Goal: Find specific page/section: Find specific page/section

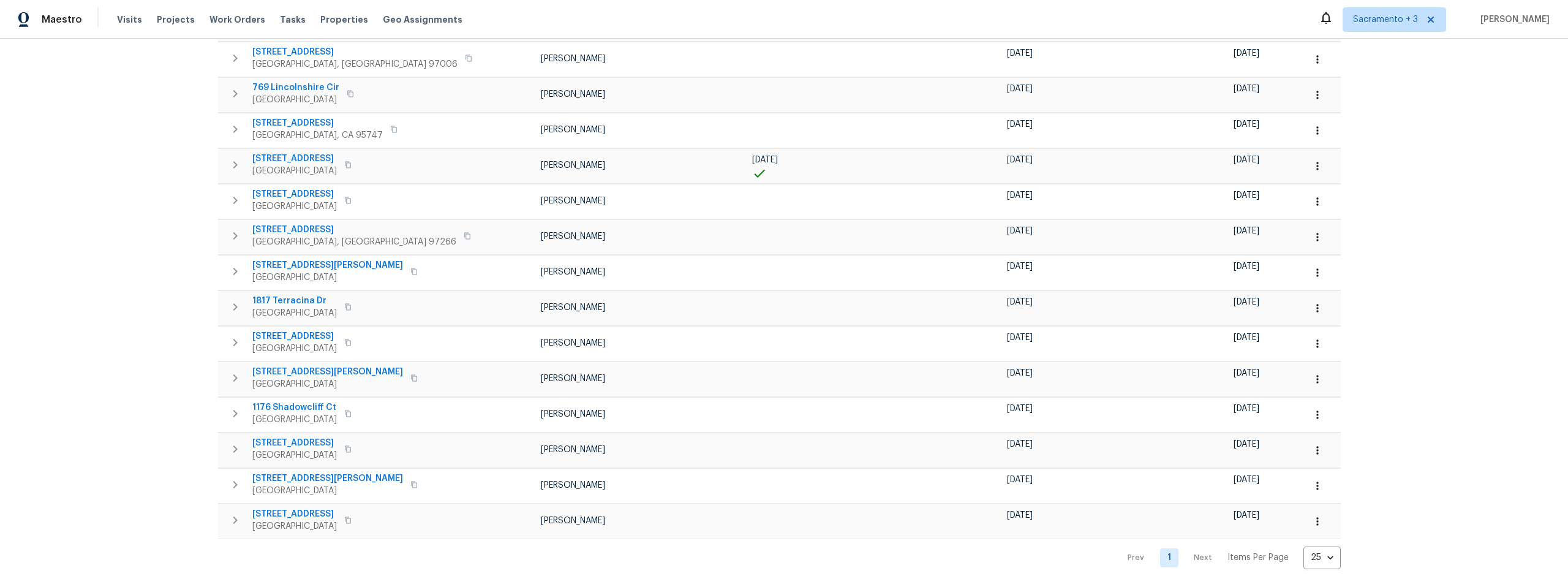
scroll to position [514, 0]
click at [1116, 547] on nav "Prev 1 Next Items Per Page 25 25 ​" at bounding box center [1228, 555] width 225 height 22
click at [1116, 544] on nav "Prev 1 Next Items Per Page 25 25 ​" at bounding box center [1228, 555] width 225 height 22
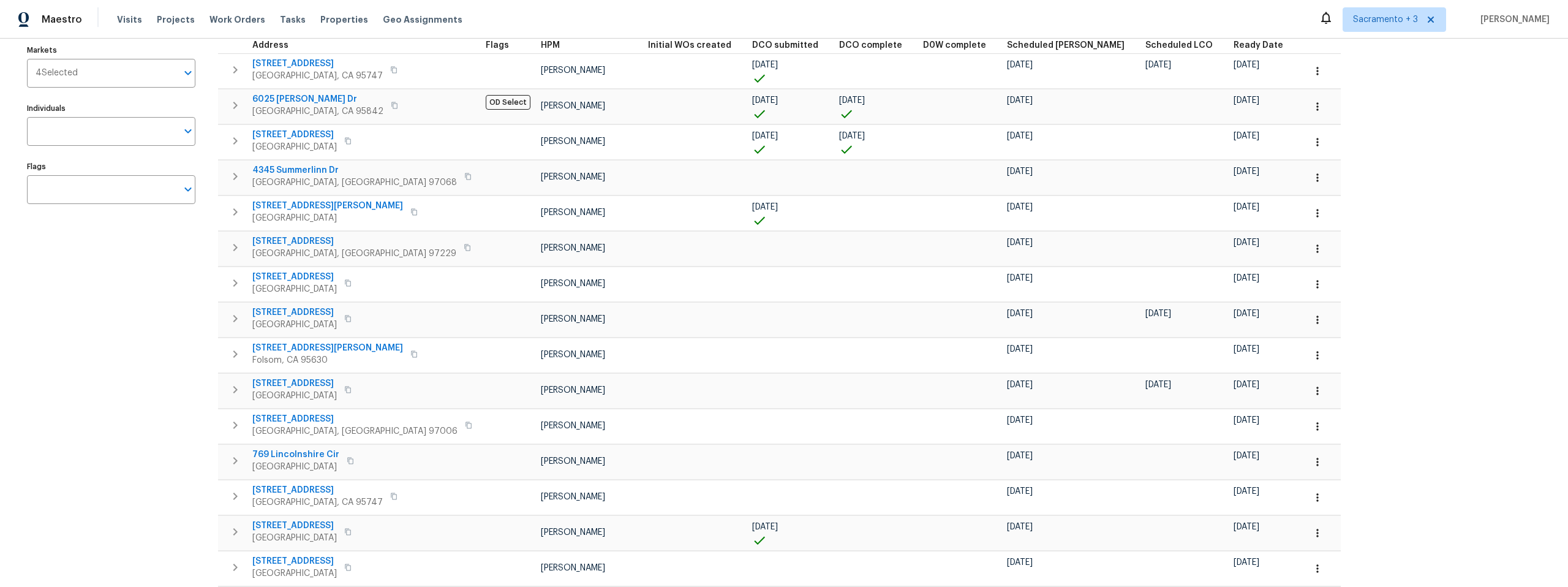
scroll to position [0, 0]
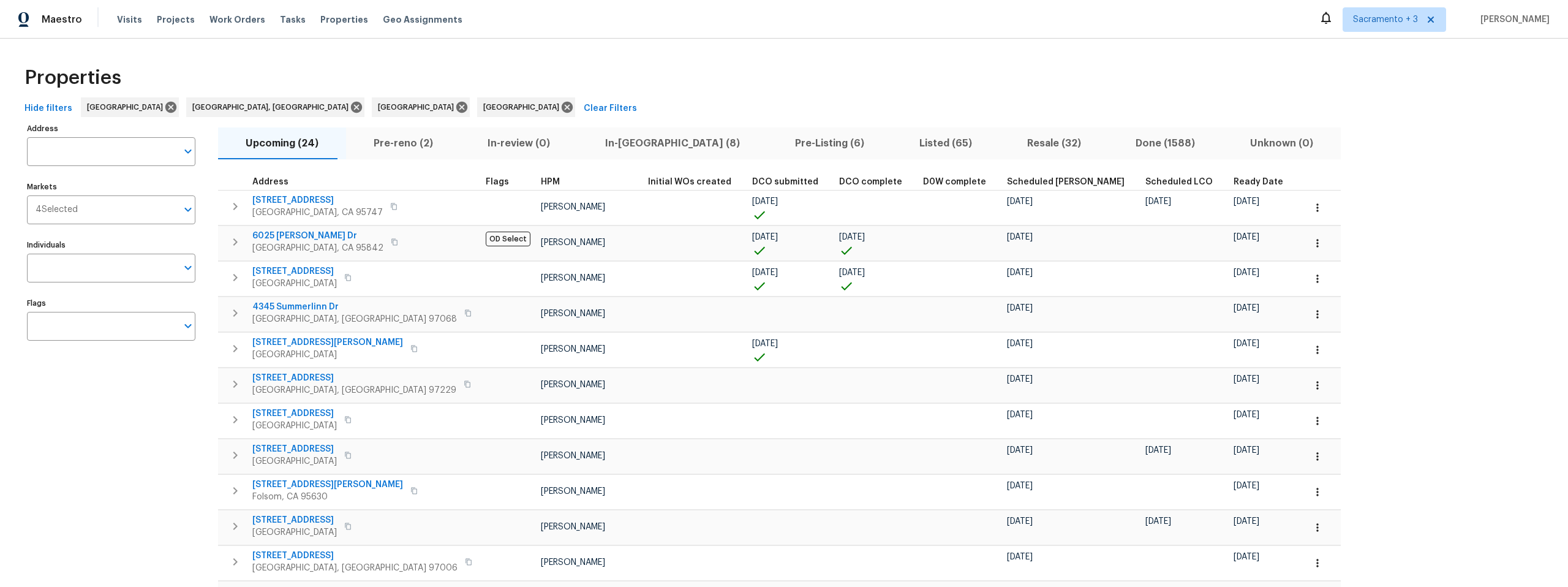
click at [595, 142] on span "In-[GEOGRAPHIC_DATA] (8)" at bounding box center [673, 143] width 175 height 17
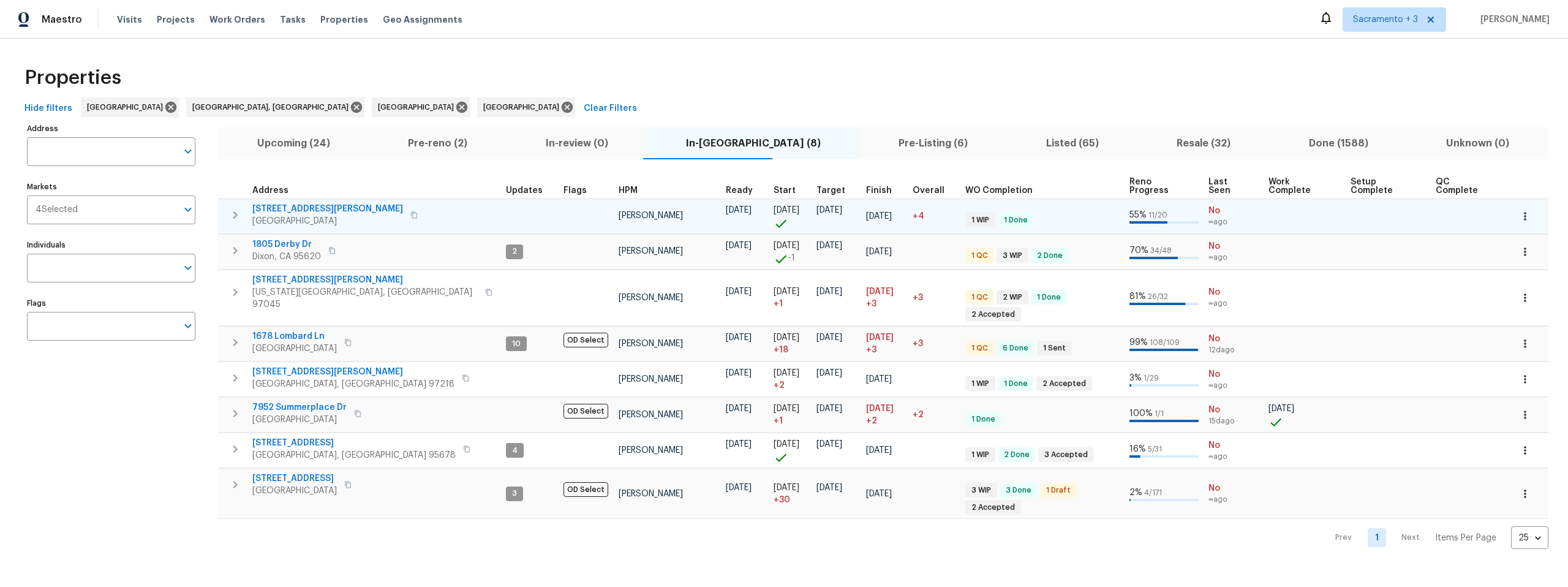
click at [326, 202] on span "[STREET_ADDRESS][PERSON_NAME]" at bounding box center [328, 208] width 151 height 12
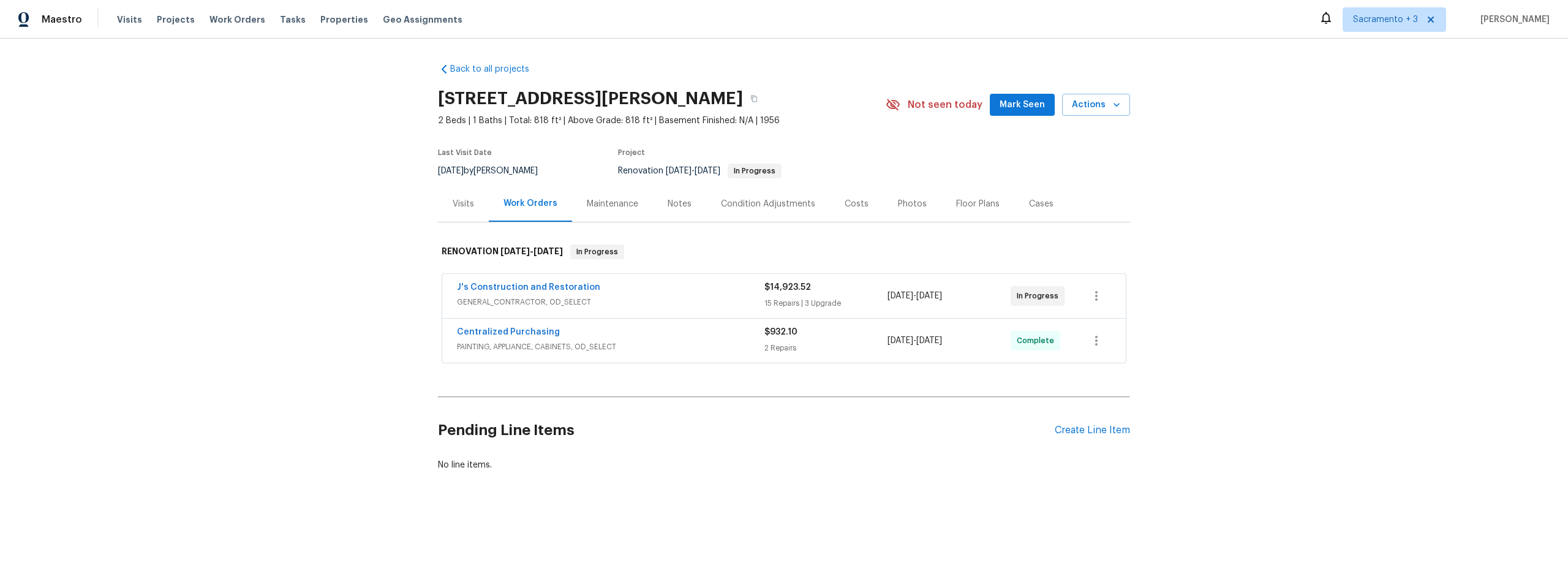
click at [457, 210] on div "Visits" at bounding box center [464, 204] width 51 height 36
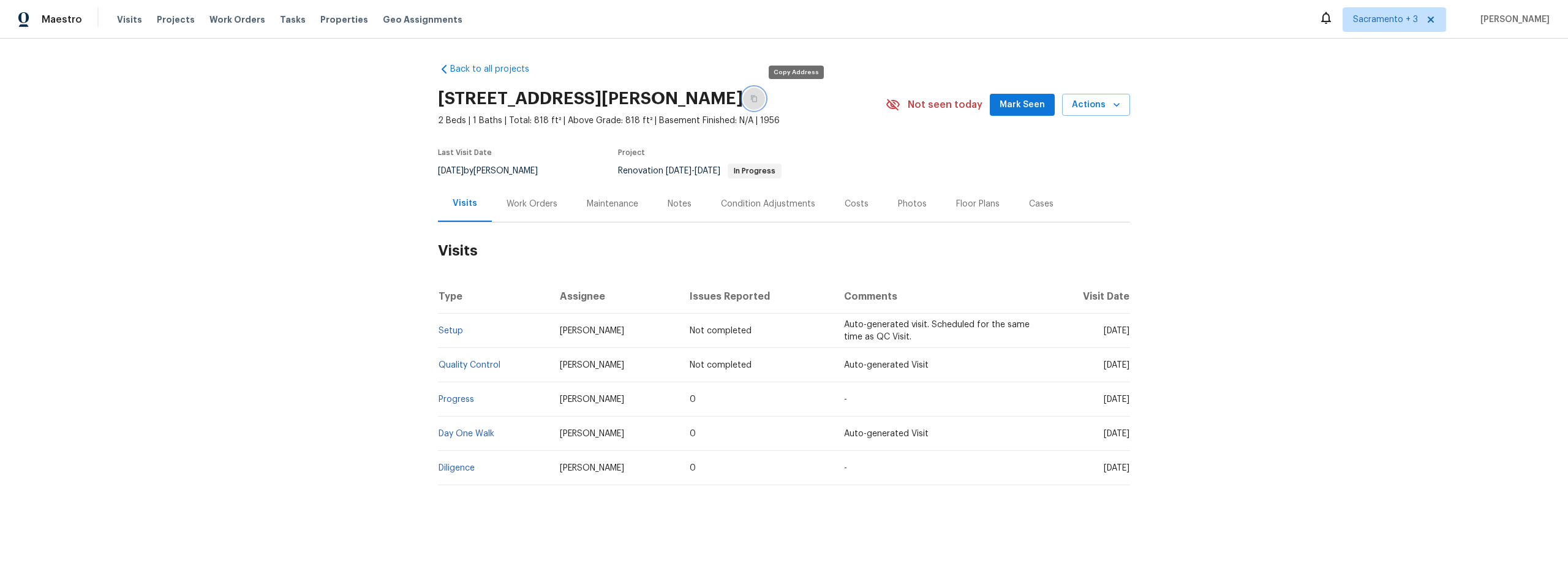
click at [765, 98] on button "button" at bounding box center [754, 98] width 22 height 22
click at [765, 97] on button "button" at bounding box center [754, 98] width 22 height 22
